Goal: Task Accomplishment & Management: Use online tool/utility

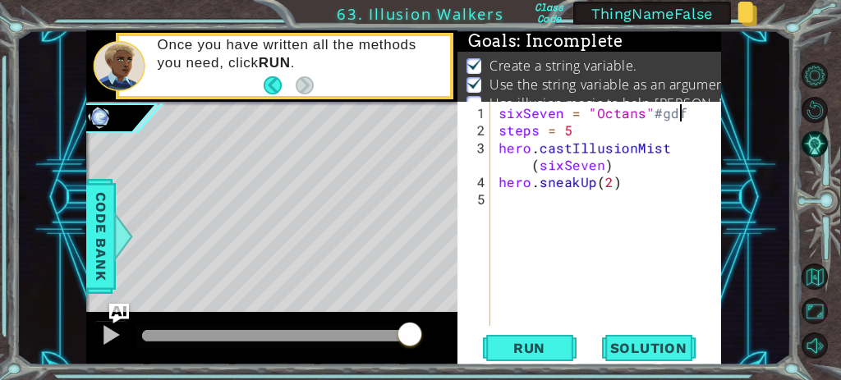
scroll to position [0, 10]
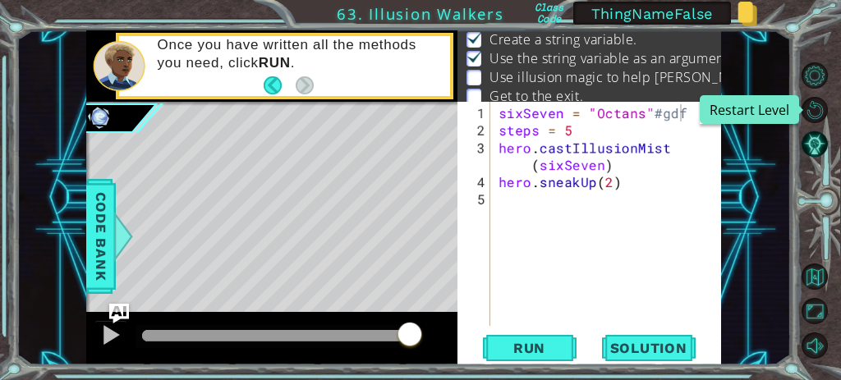
click at [807, 115] on button "Restart Level" at bounding box center [815, 110] width 26 height 26
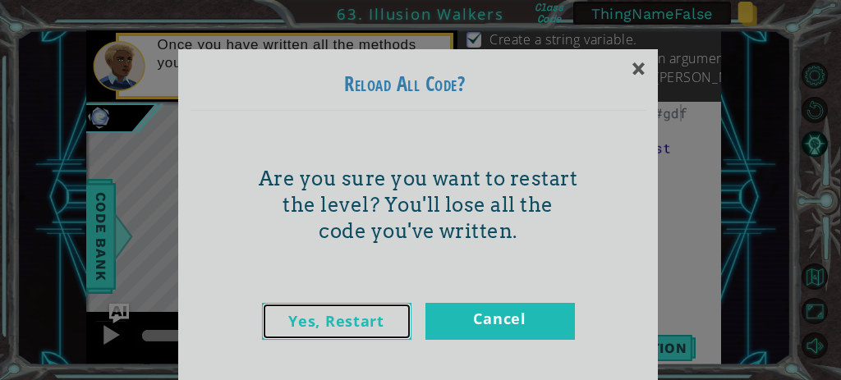
click at [369, 311] on link "Yes, Restart" at bounding box center [337, 321] width 150 height 37
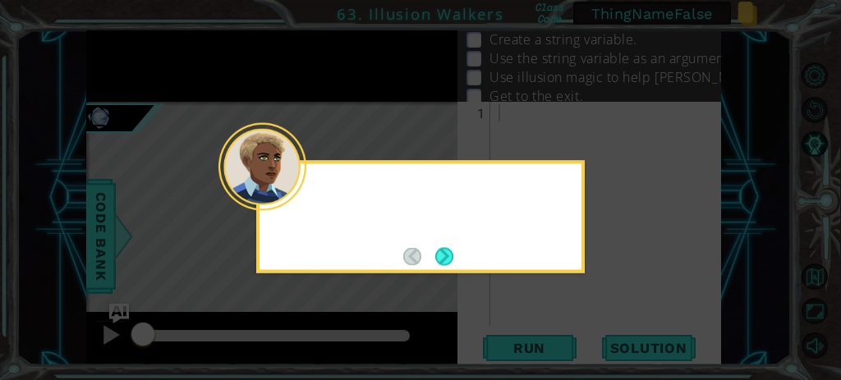
scroll to position [0, 0]
click at [447, 265] on button "Next" at bounding box center [445, 256] width 18 height 18
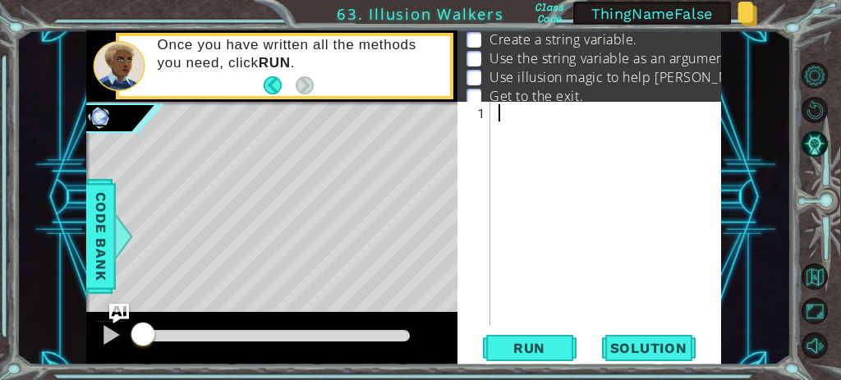
click at [566, 150] on div at bounding box center [612, 233] width 232 height 259
click at [526, 130] on div "buddy =" at bounding box center [612, 233] width 232 height 259
click at [581, 131] on div "buddy =" at bounding box center [612, 233] width 232 height 259
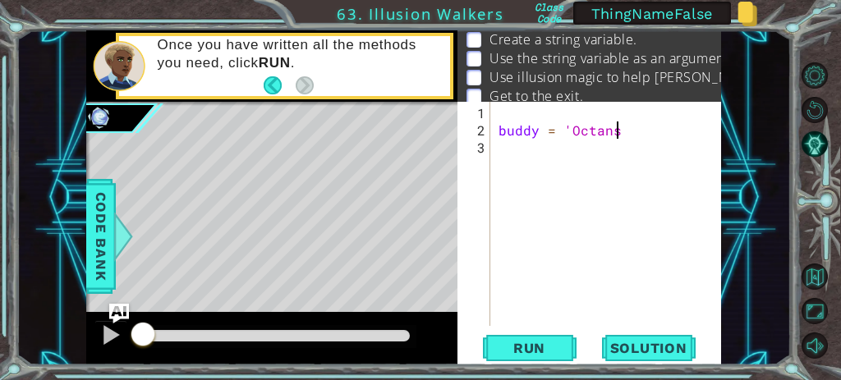
type textarea "buddy = 'Octans'"
click at [519, 127] on div "buddy = 'Octans'" at bounding box center [612, 233] width 232 height 259
click at [594, 127] on div "buddy = 'Octans'" at bounding box center [612, 233] width 232 height 259
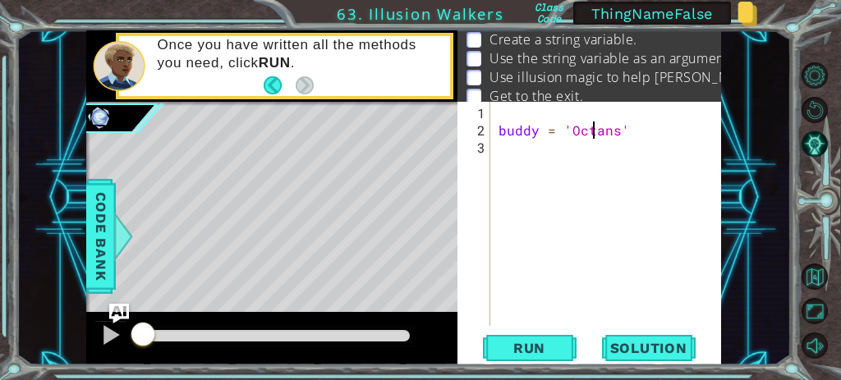
click at [594, 127] on div "buddy = 'Octans'" at bounding box center [612, 233] width 232 height 259
click at [626, 133] on div "buddy = 'Octans'" at bounding box center [612, 233] width 232 height 259
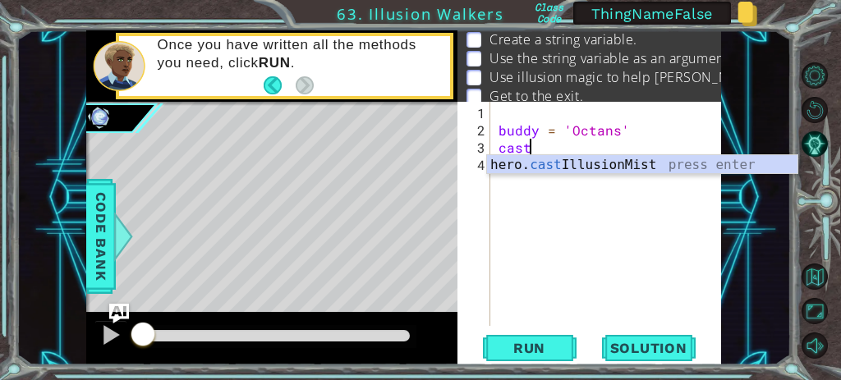
scroll to position [0, 1]
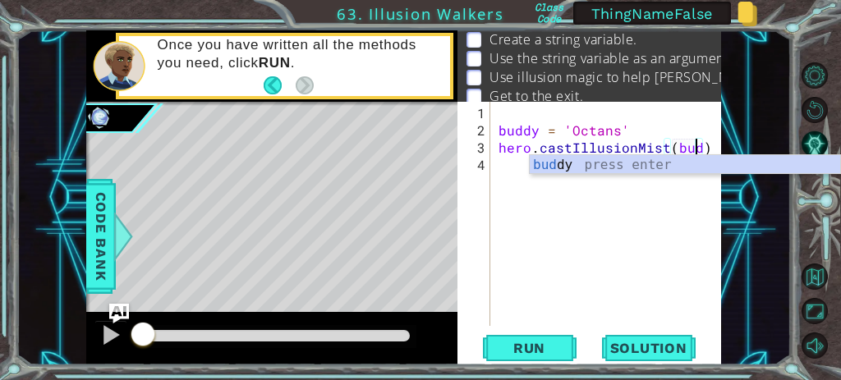
type textarea "hero.castIllusionMist(buddy)"
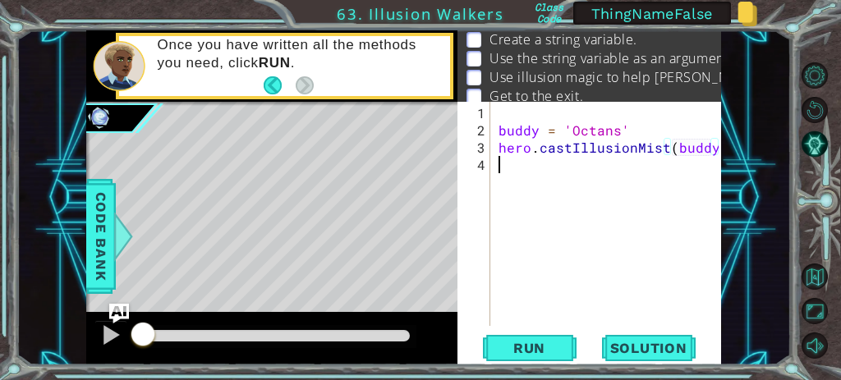
click at [669, 221] on div "buddy = 'Octans' hero . castIllusionMist ( buddy )" at bounding box center [612, 233] width 232 height 259
click at [531, 347] on span "Run" at bounding box center [529, 348] width 65 height 16
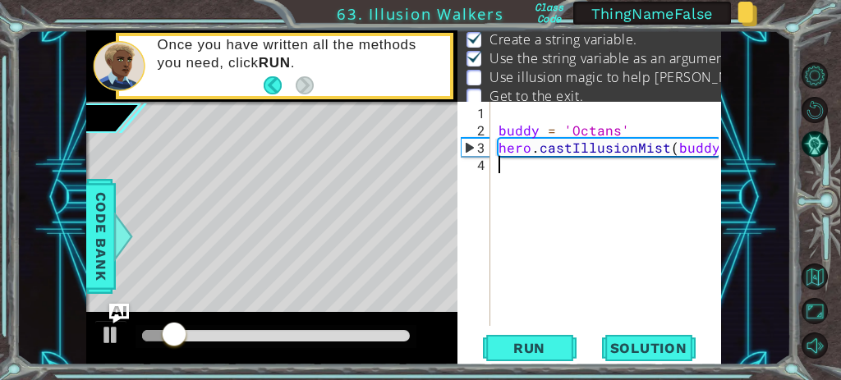
click at [516, 170] on div "buddy = 'Octans' hero . castIllusionMist ( buddy )" at bounding box center [612, 233] width 232 height 259
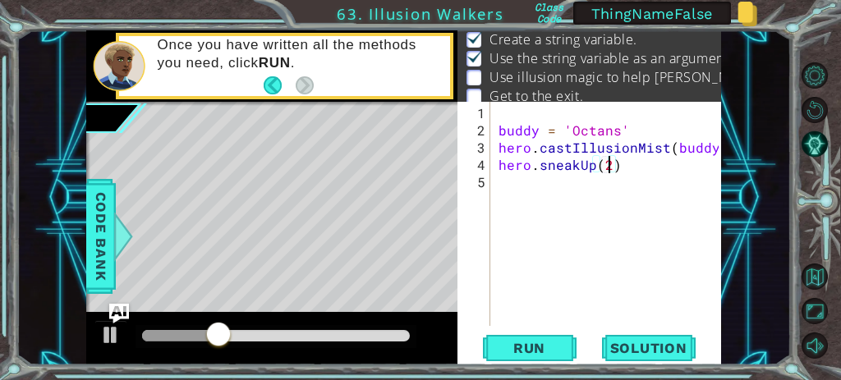
scroll to position [0, 7]
click at [501, 347] on span "Run" at bounding box center [529, 348] width 65 height 16
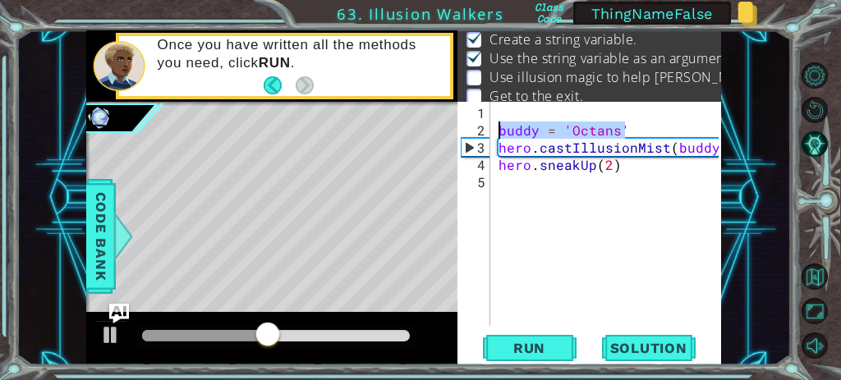
drag, startPoint x: 629, startPoint y: 127, endPoint x: 497, endPoint y: 131, distance: 132.4
click at [497, 131] on div "buddy = 'Octans' hero . castIllusionMist ( [PERSON_NAME] ) hero . sneakUp ( 2 )" at bounding box center [612, 233] width 232 height 259
type textarea "buddy = 'Octans'"
click at [522, 129] on div "buddy = 'Octans' hero . castIllusionMist ( [PERSON_NAME] ) hero . sneakUp ( 2 )" at bounding box center [608, 214] width 224 height 224
click at [522, 129] on div "buddy = 'Octans' hero . castIllusionMist ( [PERSON_NAME] ) hero . sneakUp ( 2 )" at bounding box center [612, 233] width 232 height 259
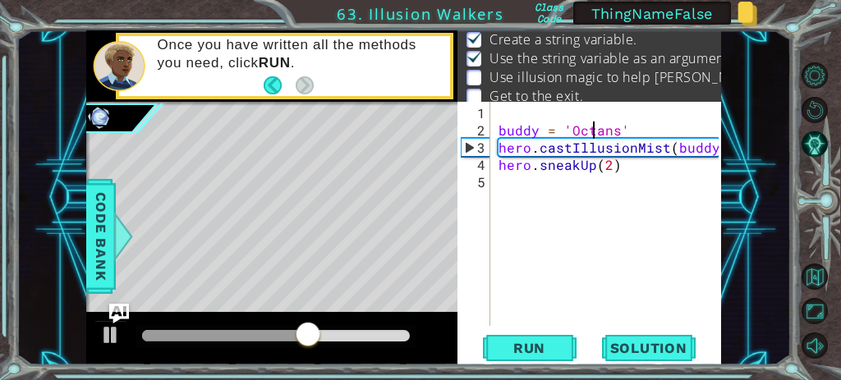
click at [591, 128] on div "buddy = 'Octans' hero . castIllusionMist ( [PERSON_NAME] ) hero . sneakUp ( 2 )" at bounding box center [612, 233] width 232 height 259
click at [571, 112] on div "buddy = 'Octans' hero . castIllusionMist ( [PERSON_NAME] ) hero . sneakUp ( 2 )" at bounding box center [612, 233] width 232 height 259
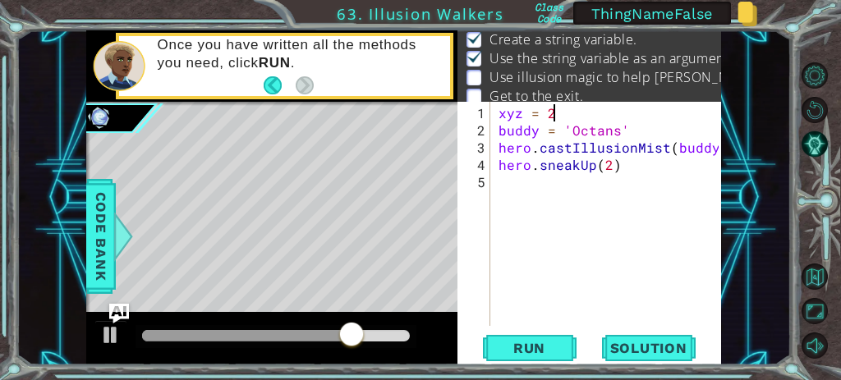
scroll to position [0, 2]
click at [517, 112] on div "xyz = 2 buddy = 'Octans' hero . castIllusionMist ( [PERSON_NAME] ) hero . sneak…" at bounding box center [612, 233] width 232 height 259
type textarea "sixSeven = 2"
